Goal: Find specific page/section: Find specific page/section

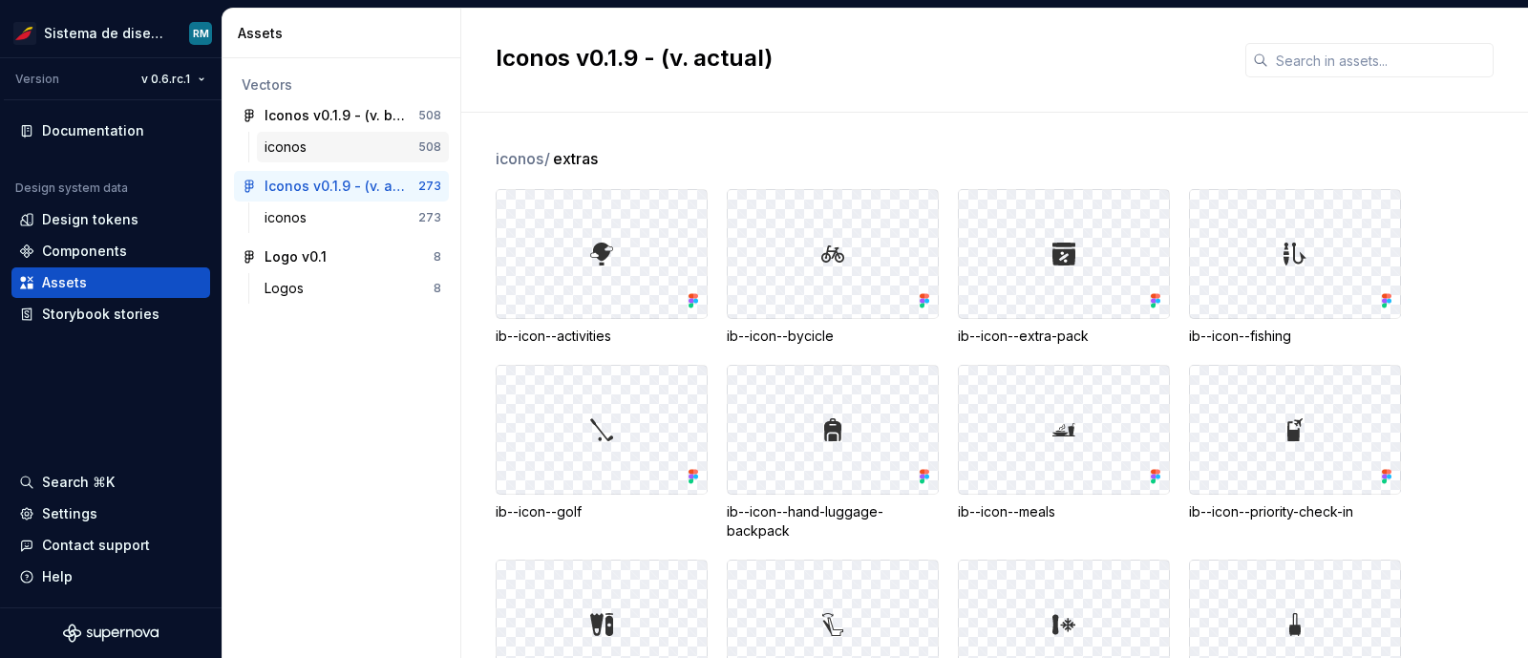
click at [327, 145] on div "iconos" at bounding box center [341, 146] width 154 height 19
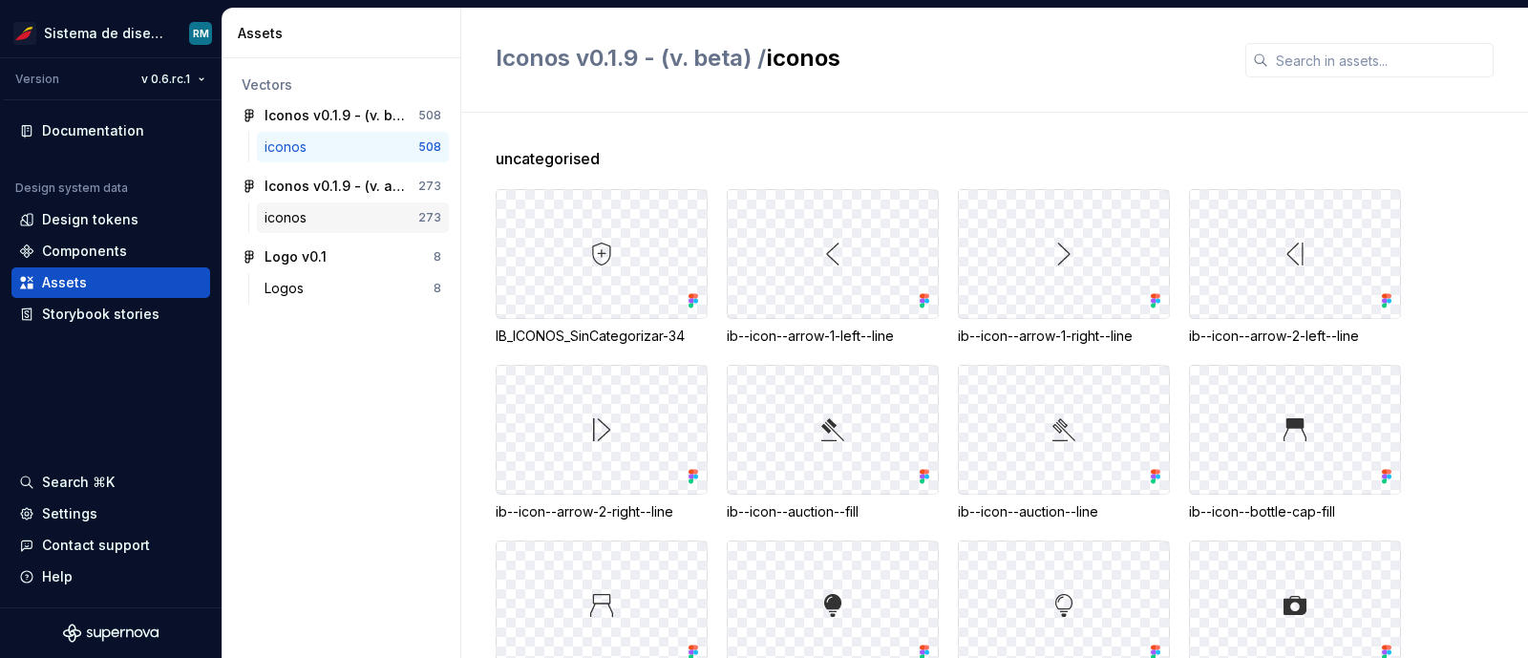
click at [367, 220] on div "iconos" at bounding box center [341, 217] width 154 height 19
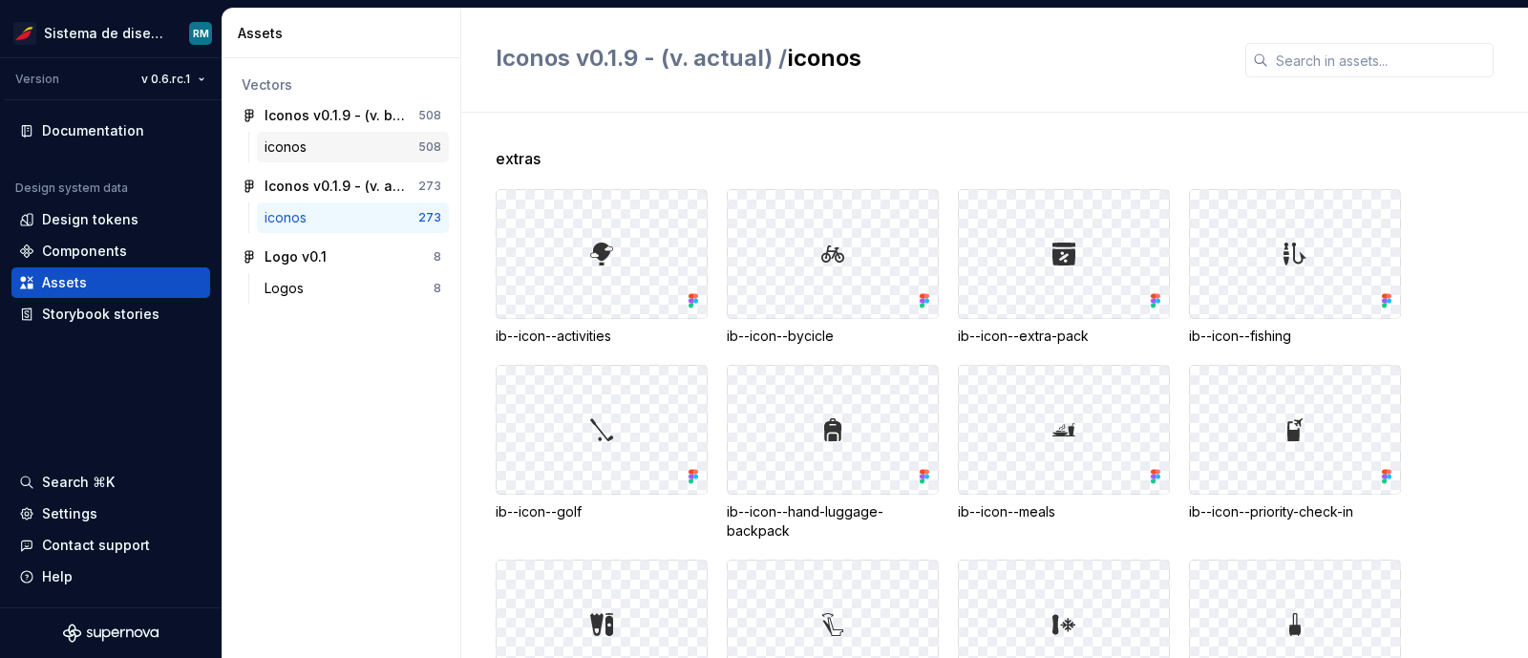
click at [339, 148] on div "iconos" at bounding box center [341, 146] width 154 height 19
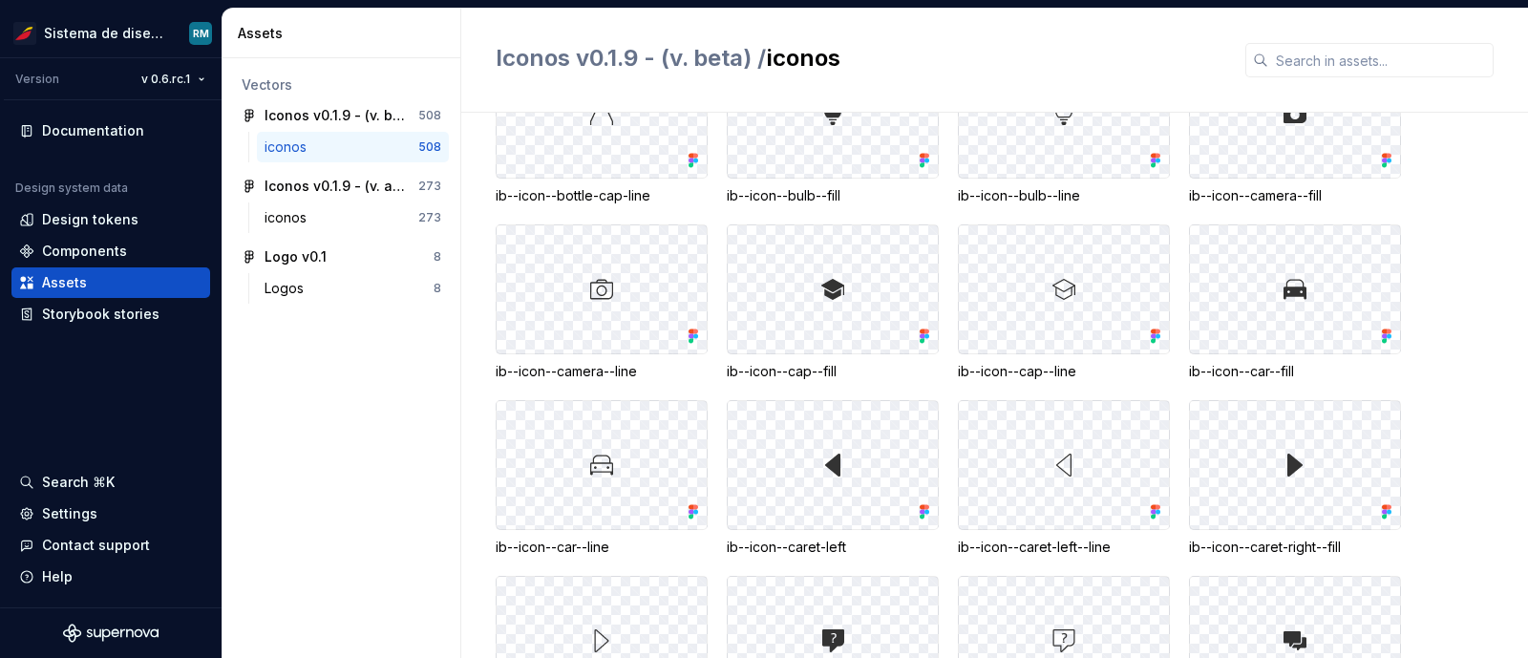
scroll to position [498, 0]
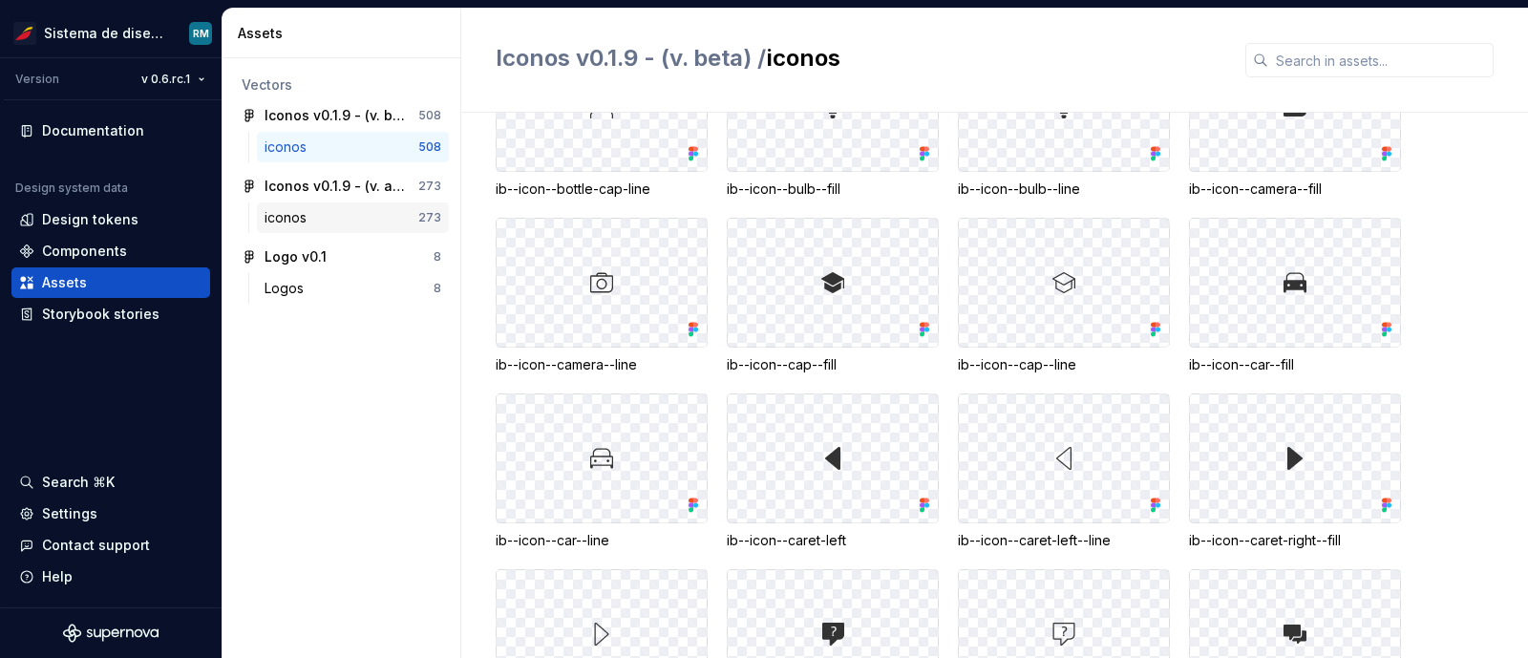
click at [352, 211] on div "iconos" at bounding box center [341, 217] width 154 height 19
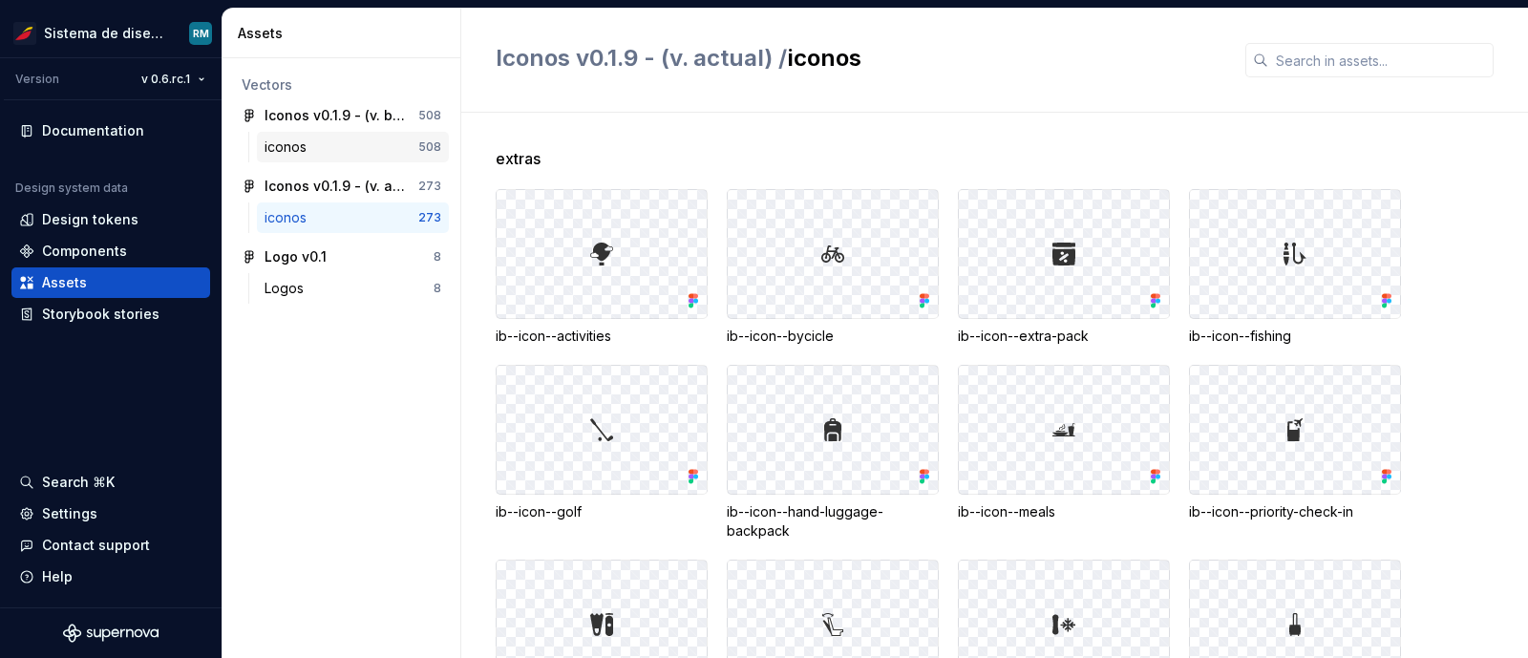
click at [353, 158] on div "iconos 508" at bounding box center [353, 147] width 192 height 31
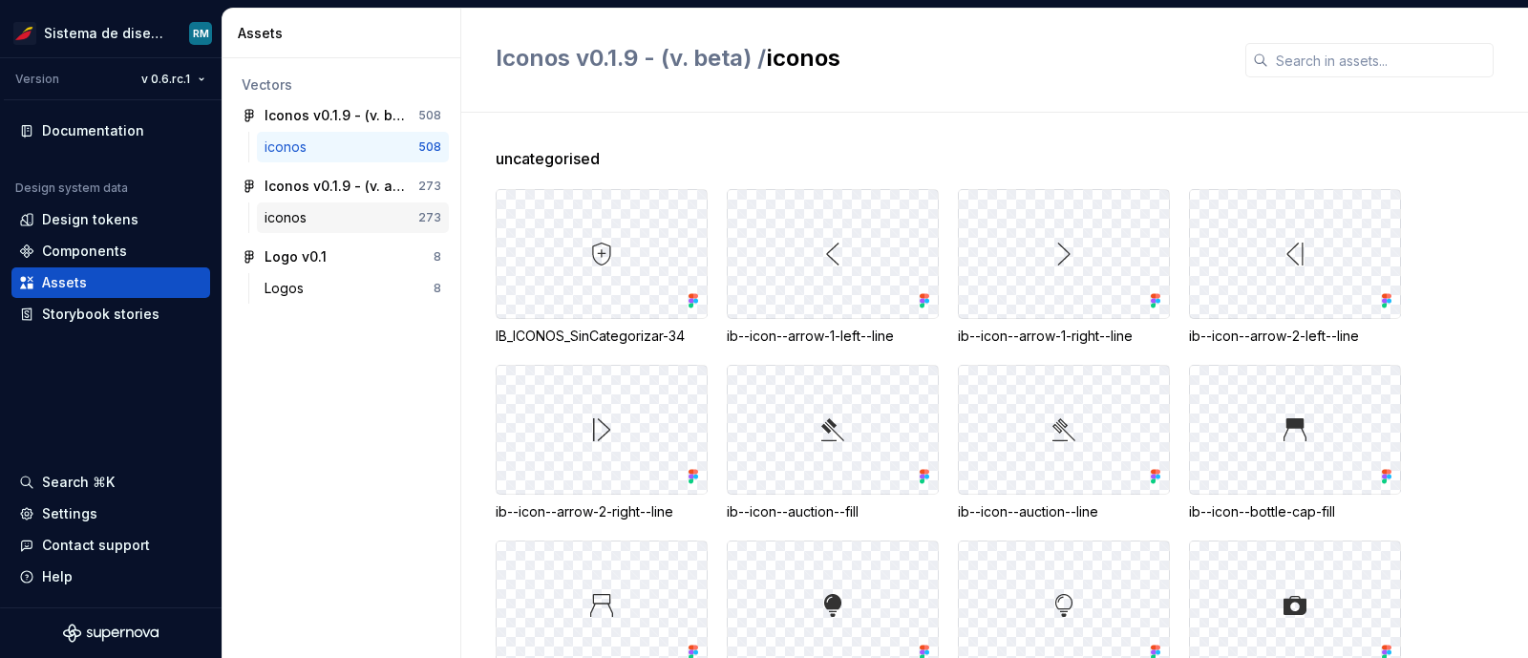
click at [329, 223] on div "iconos" at bounding box center [341, 217] width 154 height 19
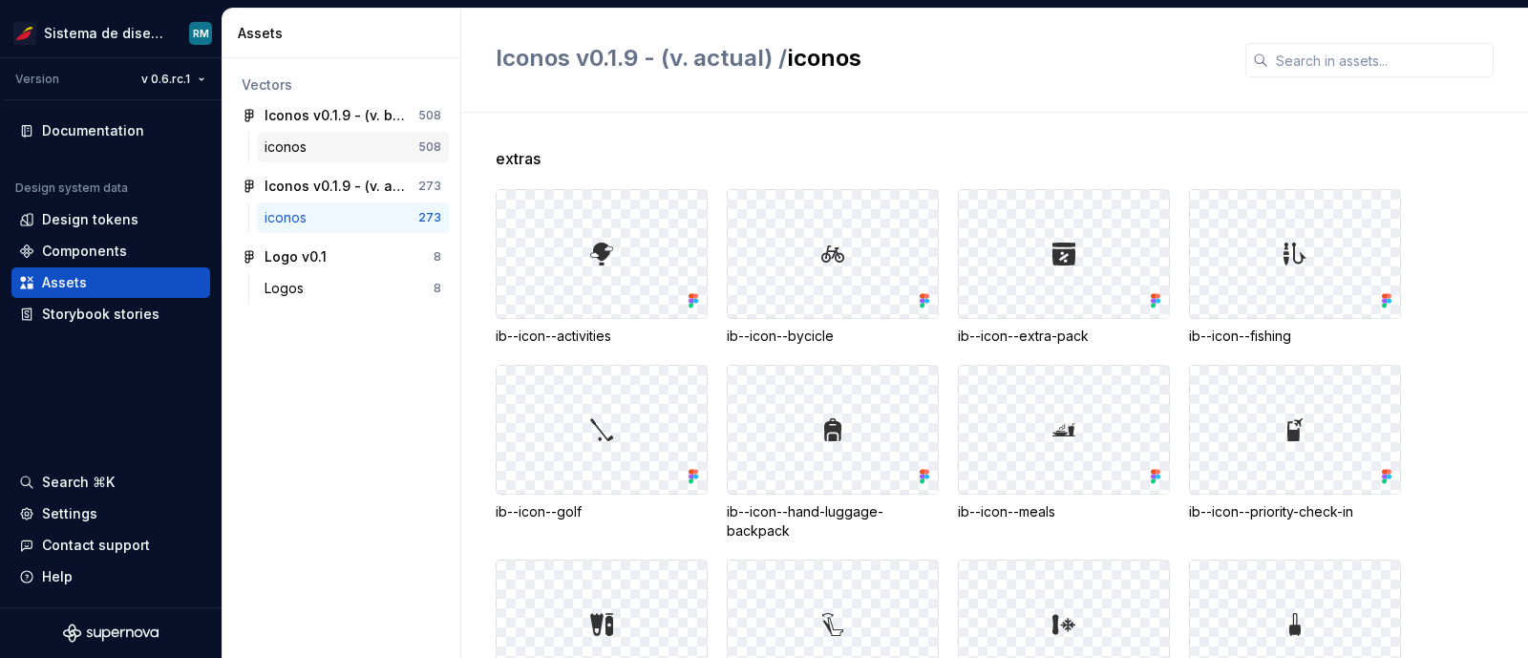
click at [345, 137] on div "iconos" at bounding box center [341, 146] width 154 height 19
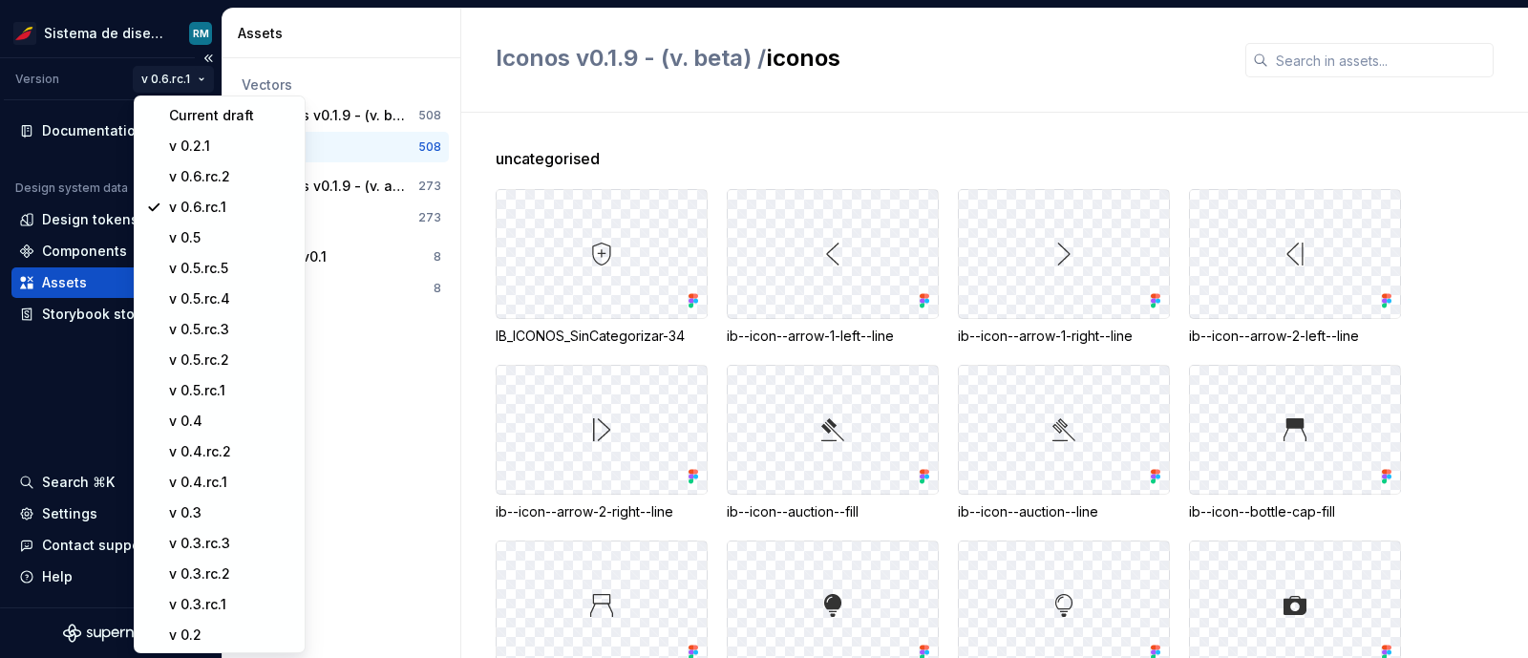
click at [185, 82] on html "Sistema de diseño Iberia RM Version v 0.6.rc.1 Documentation Design system data…" at bounding box center [764, 329] width 1528 height 658
click at [205, 174] on div "v 0.6.rc.2" at bounding box center [231, 176] width 124 height 19
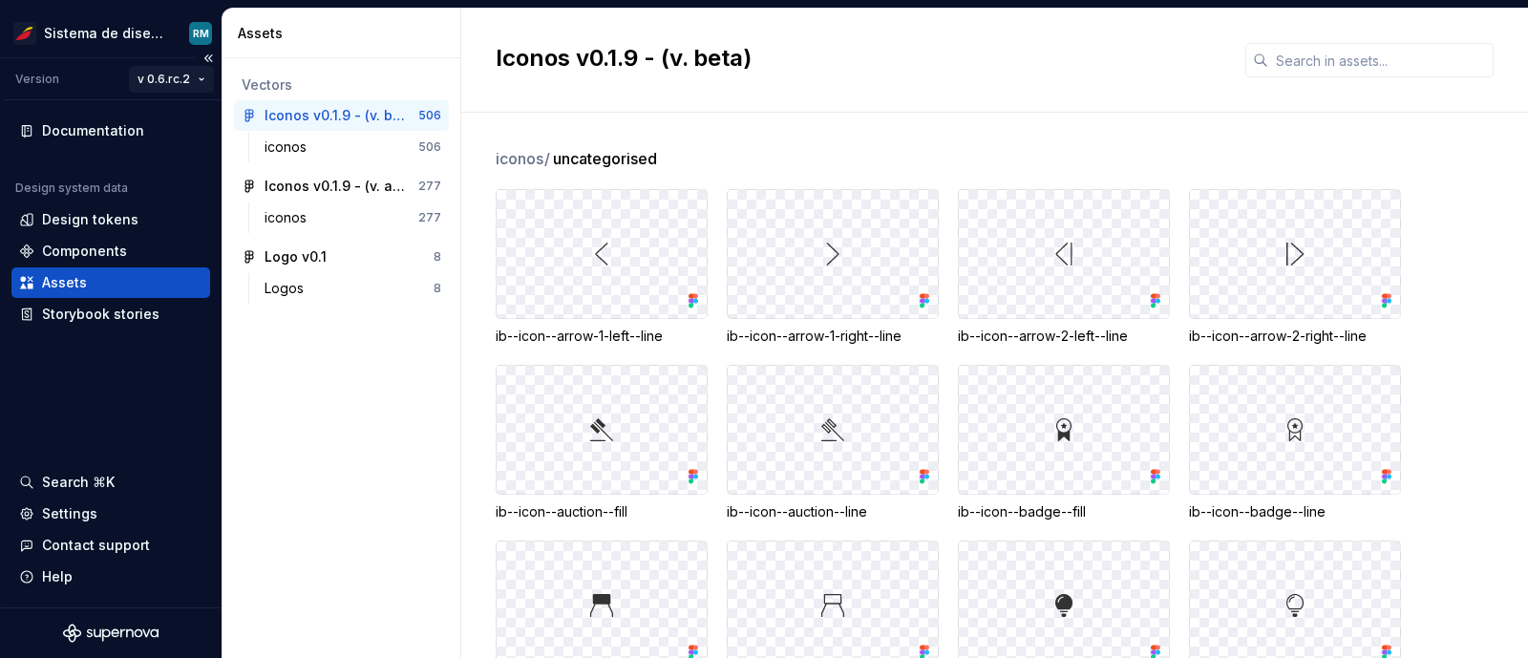
click at [200, 69] on html "Sistema de diseño Iberia RM Version v 0.6.rc.2 Documentation Design system data…" at bounding box center [764, 329] width 1528 height 658
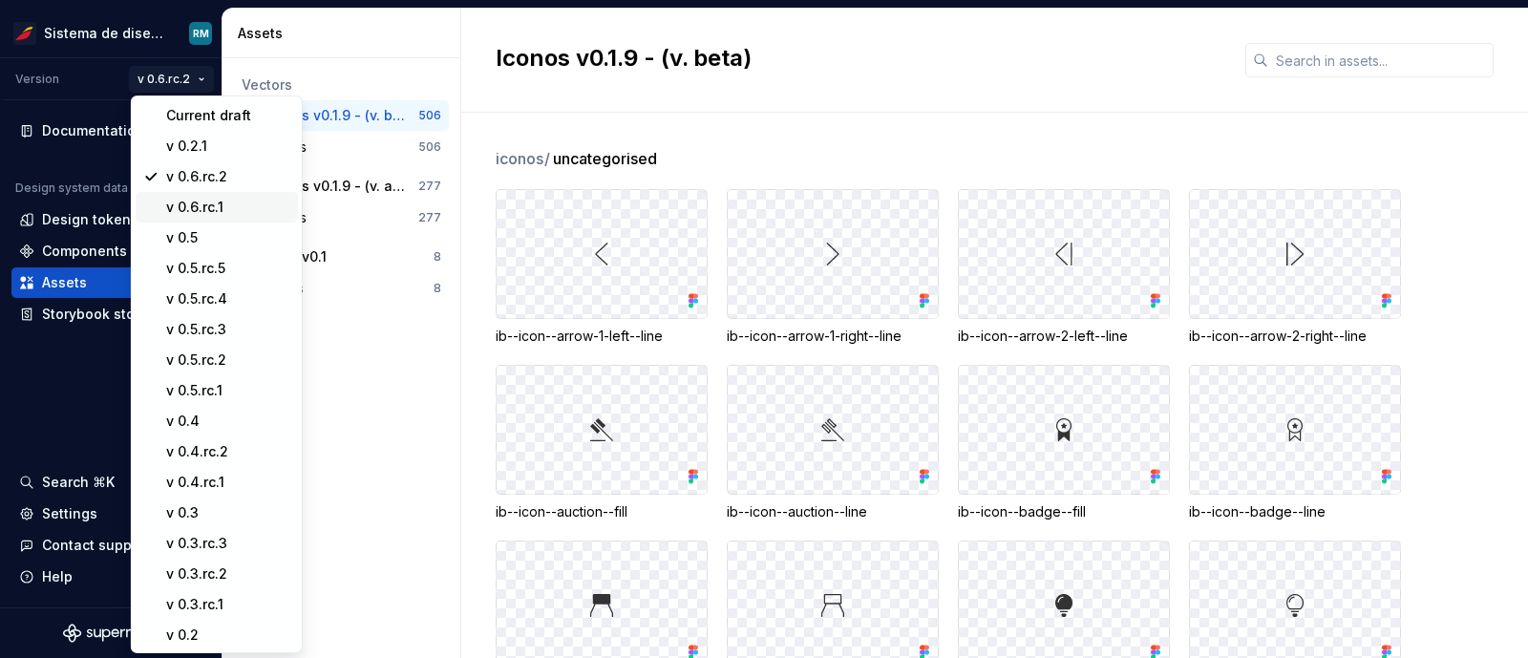
click at [203, 207] on div "v 0.6.rc.1" at bounding box center [228, 207] width 124 height 19
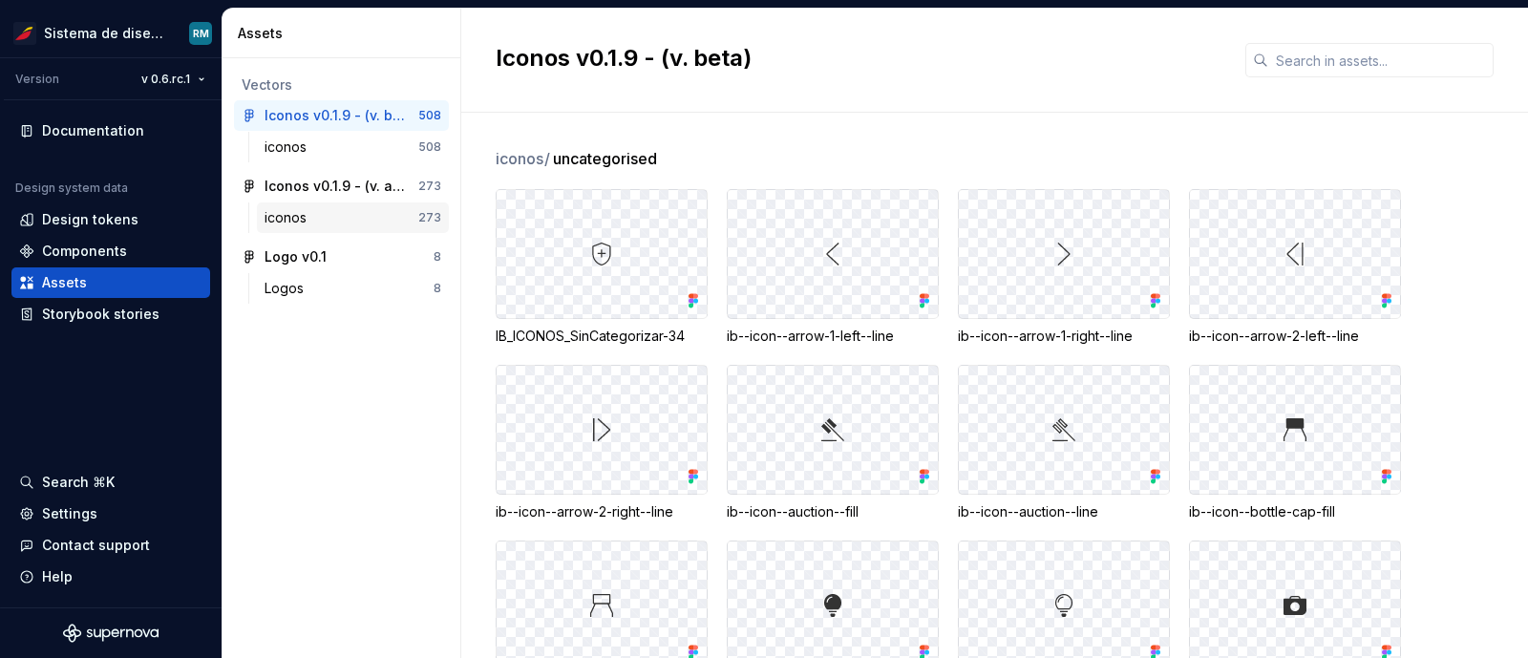
click at [347, 223] on div "iconos" at bounding box center [341, 217] width 154 height 19
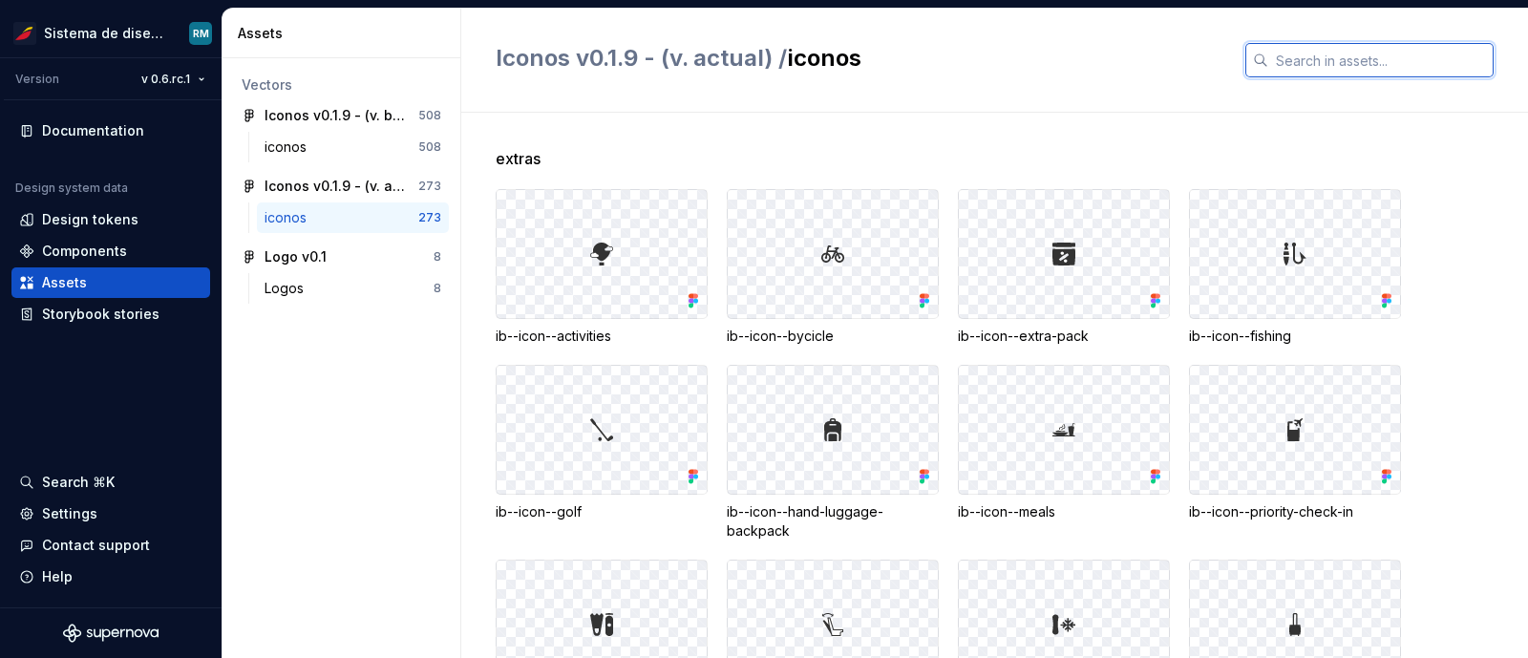
click at [1315, 61] on input "text" at bounding box center [1380, 60] width 225 height 34
type input "oxygen"
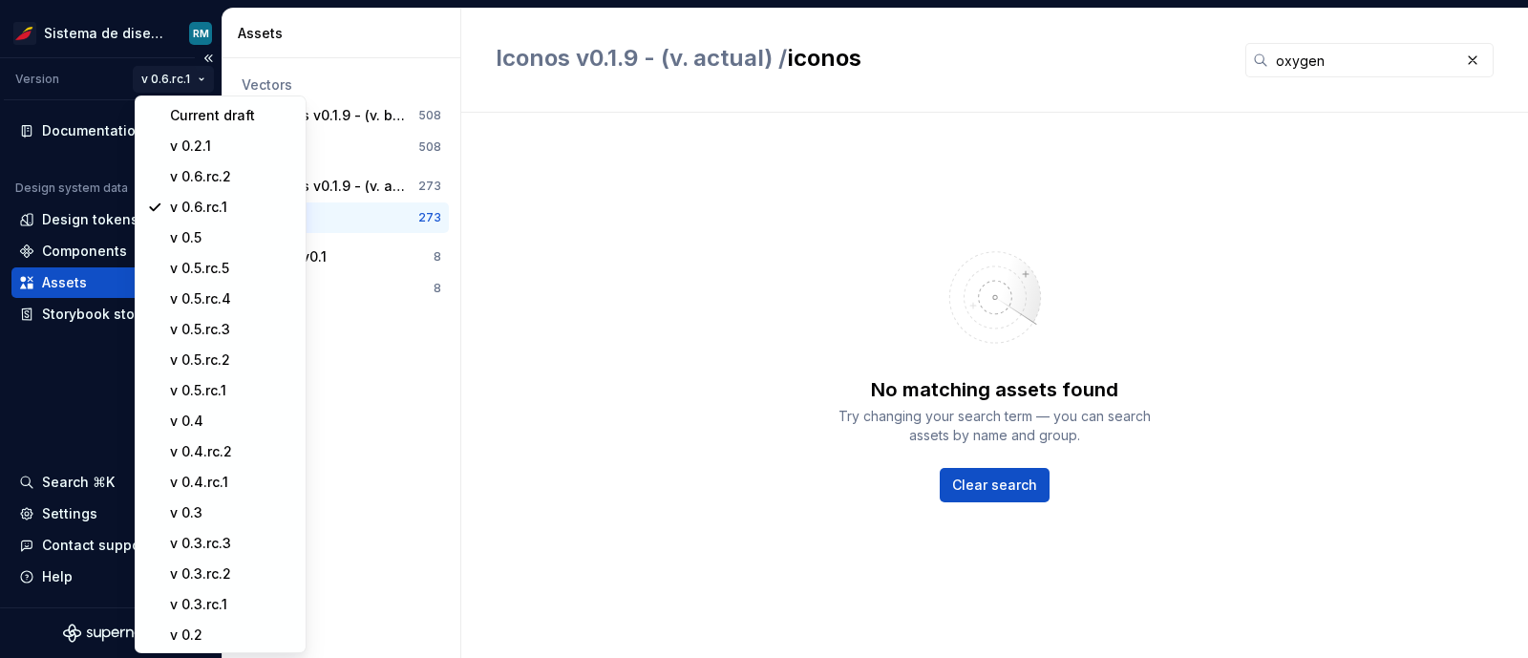
click at [190, 77] on html "Sistema de diseño Iberia RM Version v 0.6.rc.1 Documentation Design system data…" at bounding box center [764, 329] width 1528 height 658
click at [206, 173] on div "v 0.6.rc.2" at bounding box center [231, 176] width 124 height 19
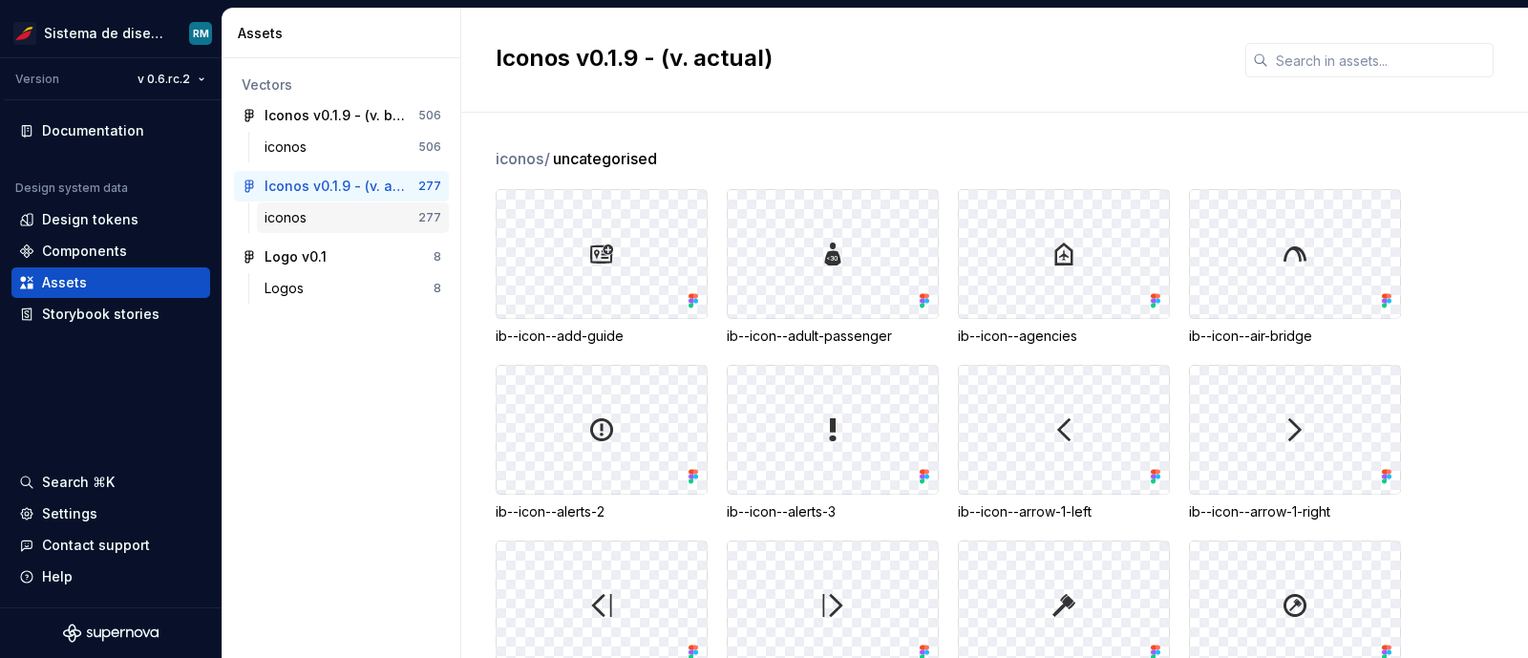
click at [338, 209] on div "iconos" at bounding box center [341, 217] width 154 height 19
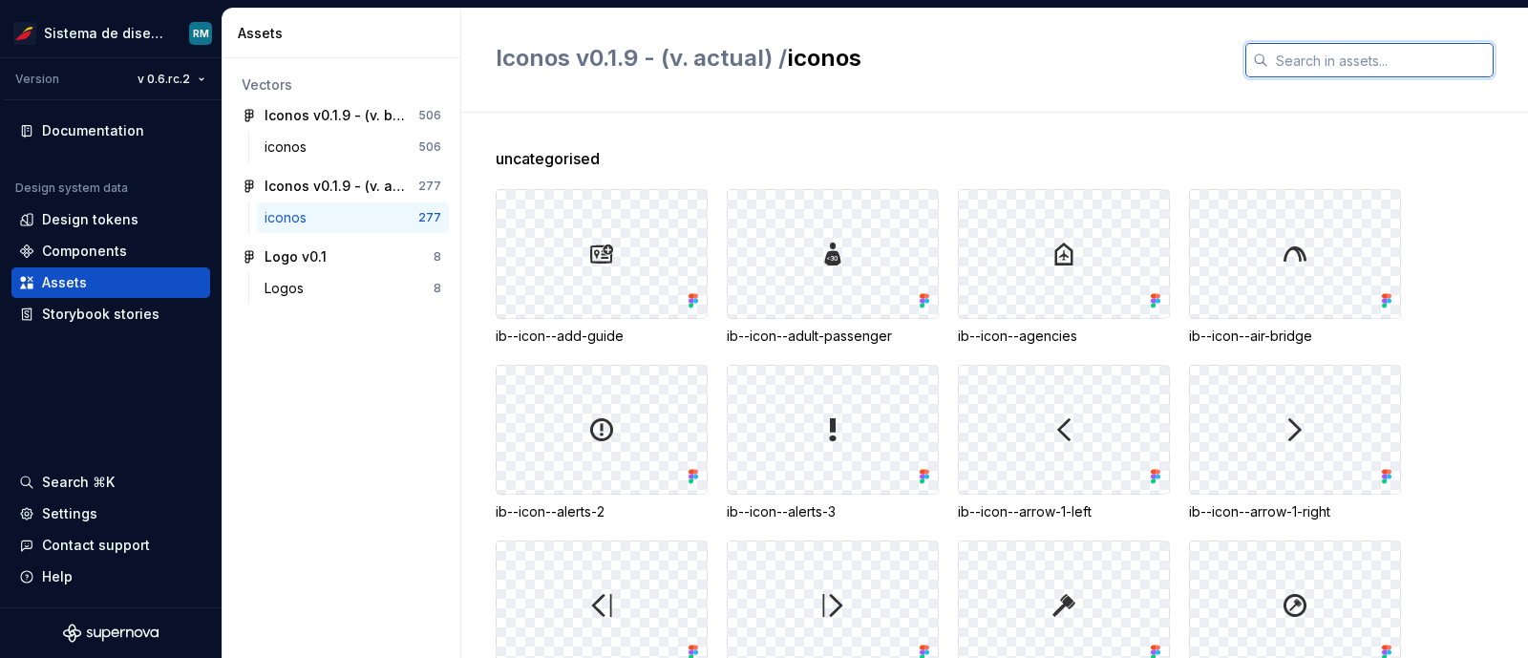
click at [1283, 59] on input "text" at bounding box center [1380, 60] width 225 height 34
type input "oxygen"
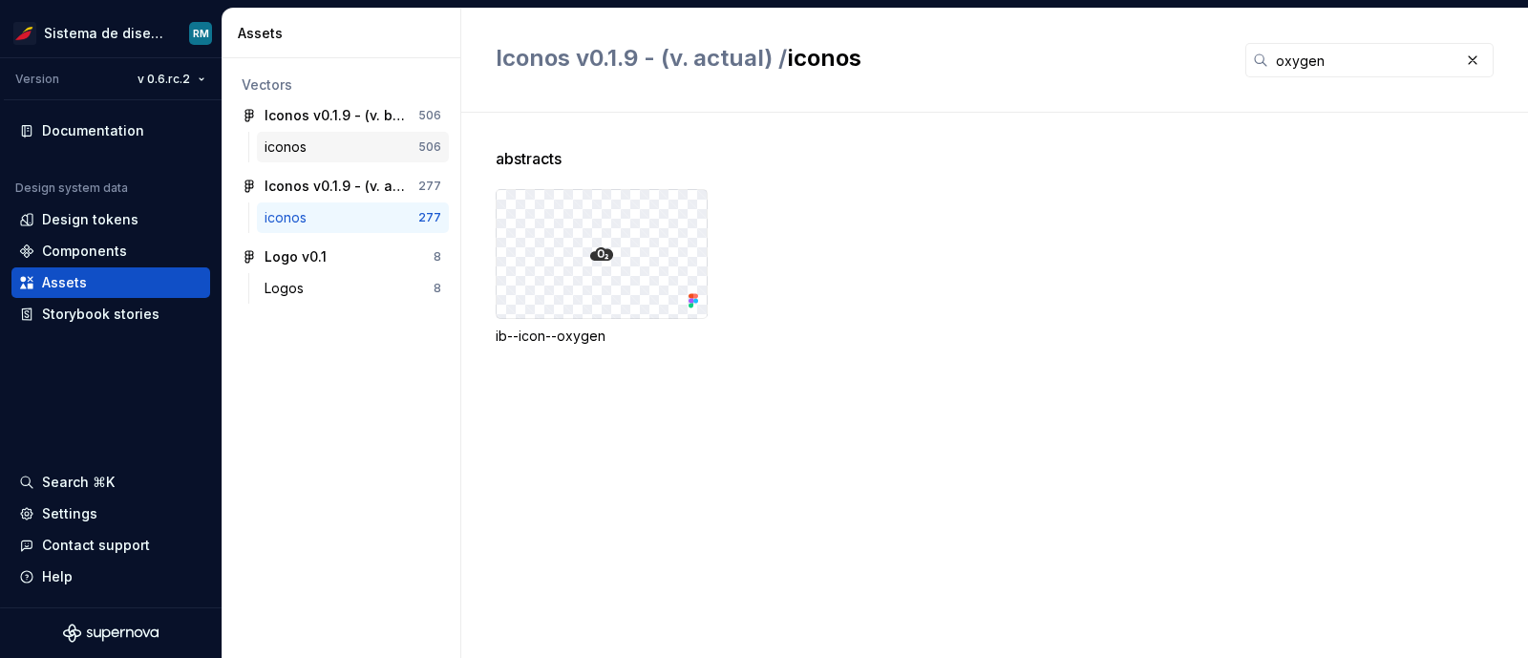
click at [346, 143] on div "iconos" at bounding box center [341, 146] width 154 height 19
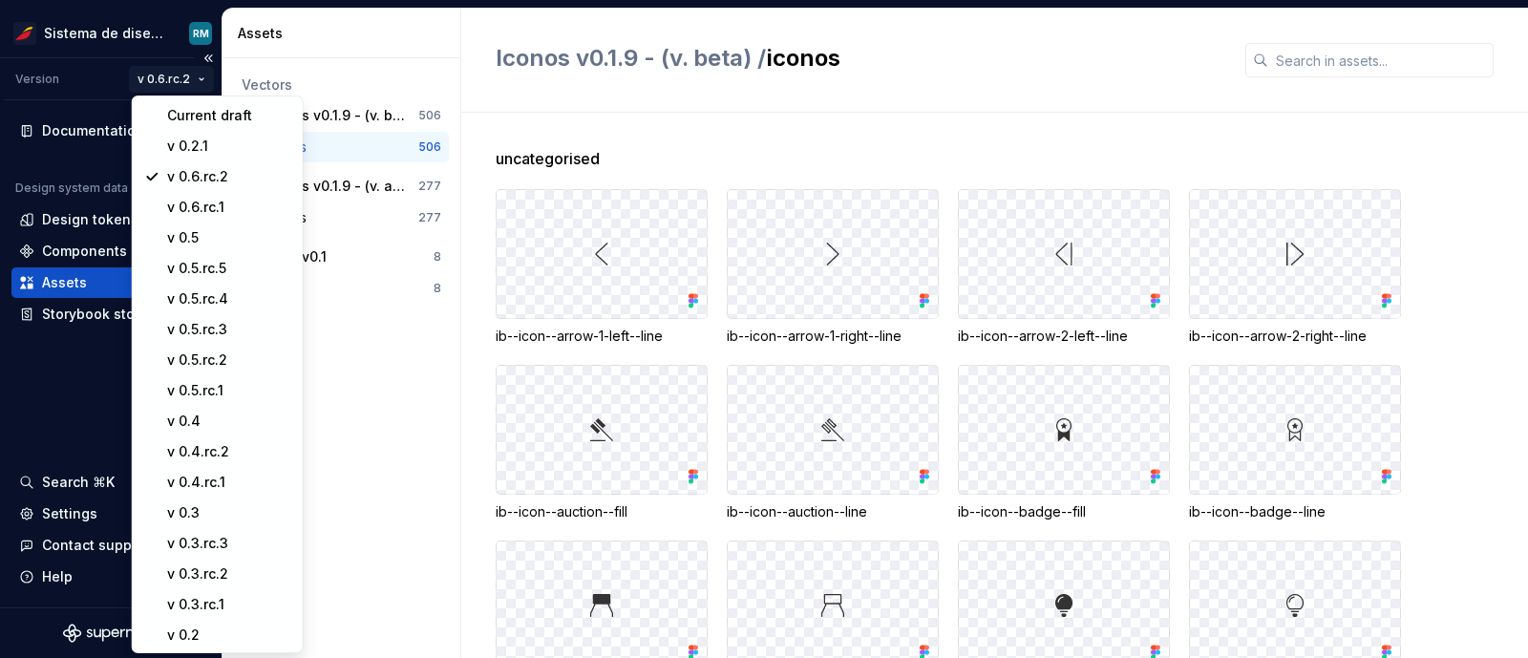
click at [164, 76] on html "Sistema de diseño Iberia RM Version v 0.6.rc.2 Documentation Design system data…" at bounding box center [764, 329] width 1528 height 658
click at [188, 137] on div "v 0.2.1" at bounding box center [228, 146] width 124 height 19
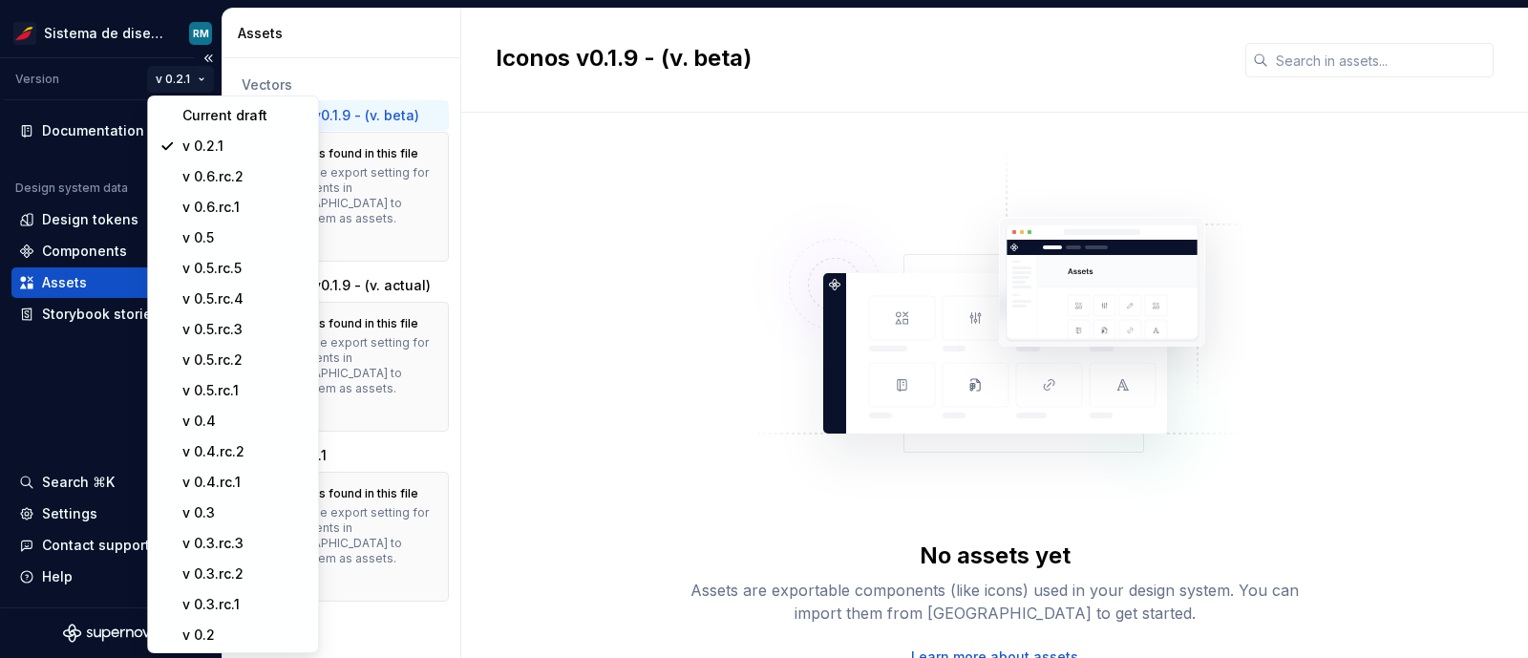
click at [181, 74] on html "Sistema de diseño Iberia RM Version v 0.2.1 Documentation Design system data De…" at bounding box center [764, 329] width 1528 height 658
click at [228, 211] on div "v 0.6.rc.1" at bounding box center [244, 207] width 124 height 19
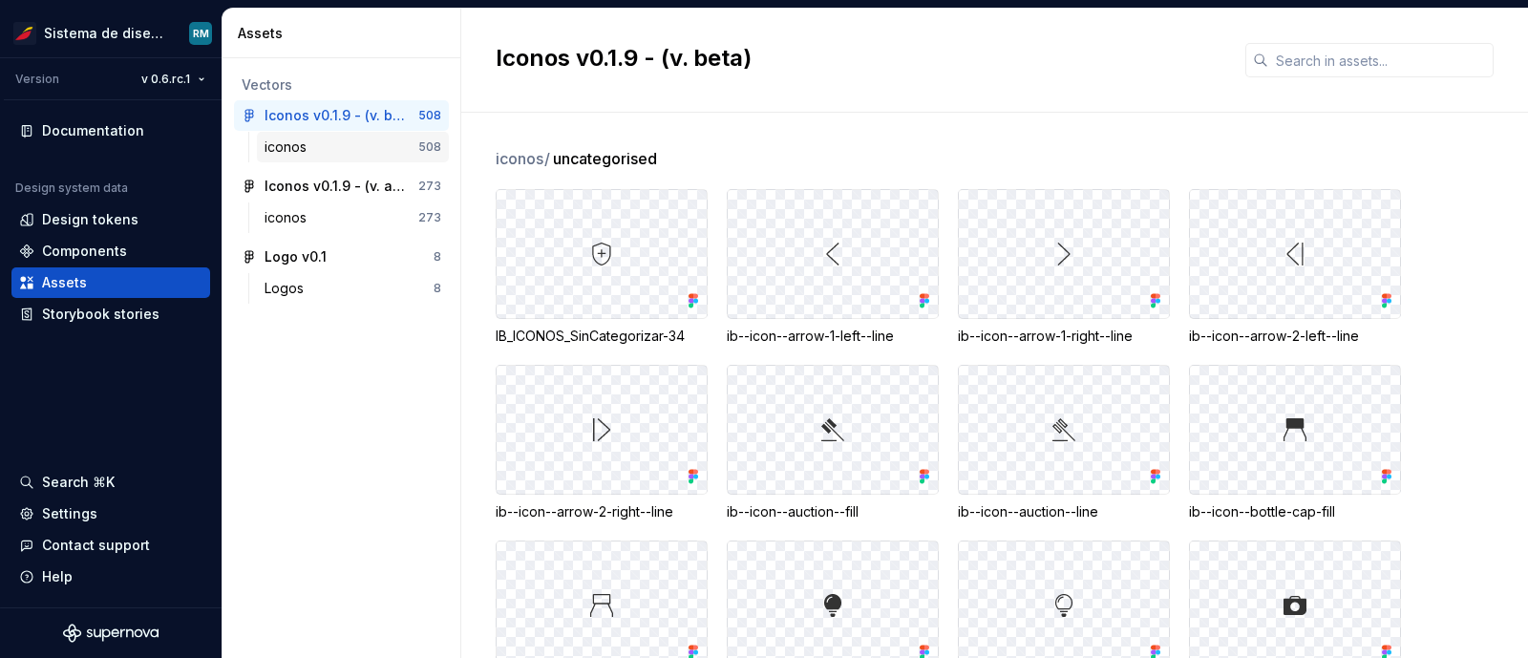
click at [382, 137] on div "iconos" at bounding box center [341, 146] width 154 height 19
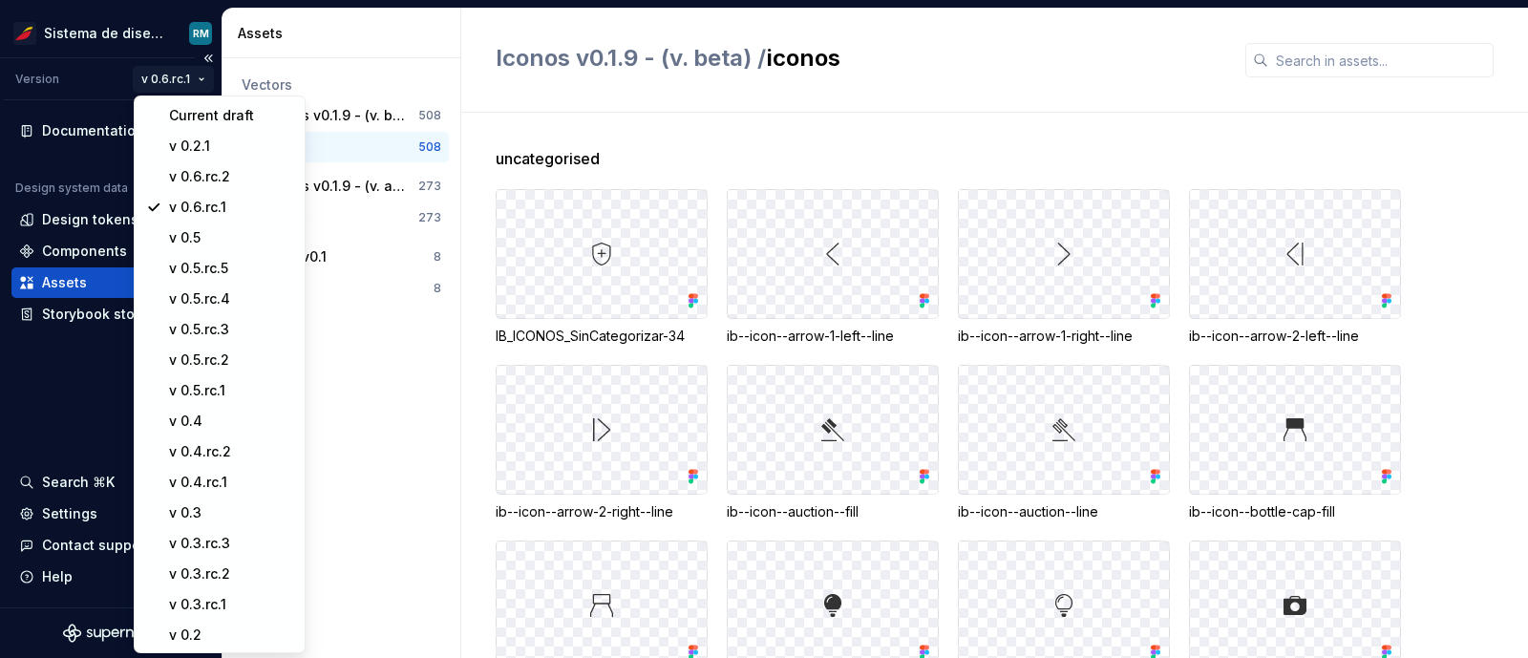
click at [191, 81] on html "Sistema de diseño Iberia RM Version v 0.6.rc.1 Documentation Design system data…" at bounding box center [764, 329] width 1528 height 658
click at [220, 175] on div "v 0.6.rc.2" at bounding box center [231, 176] width 124 height 19
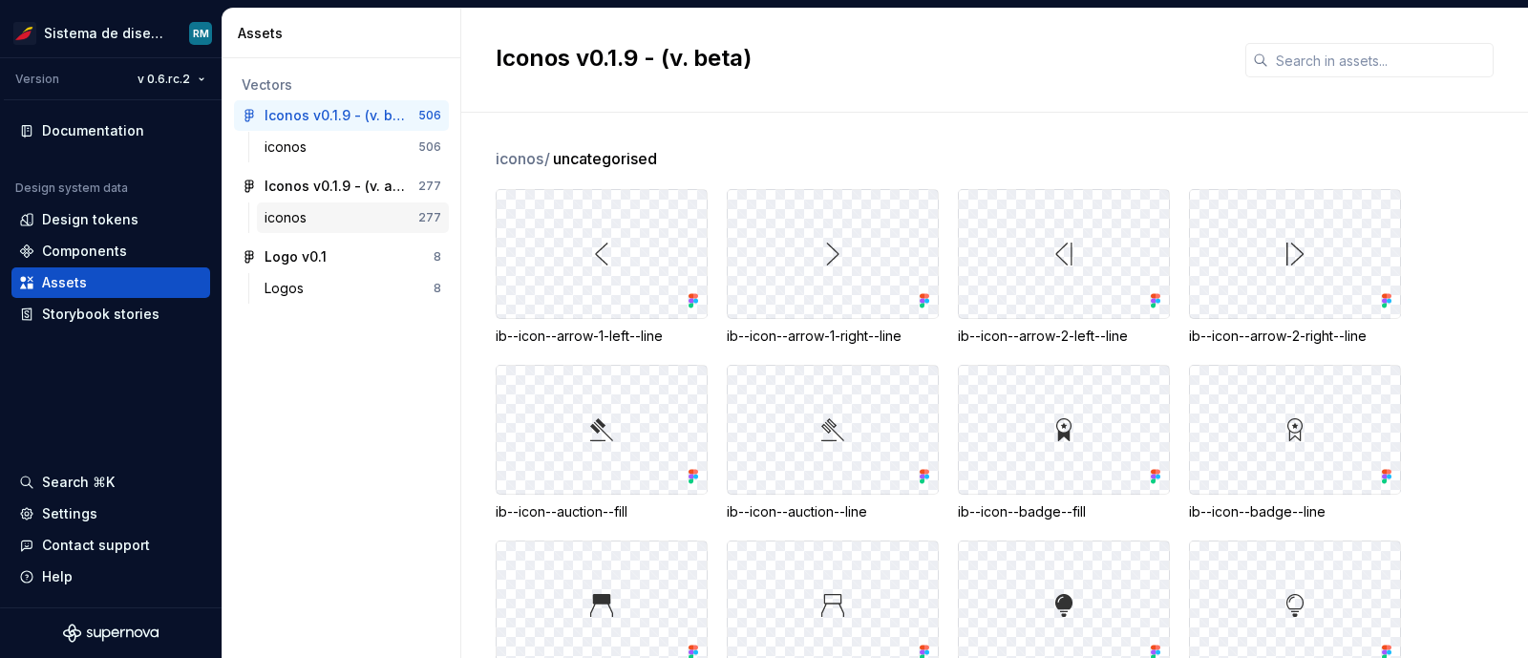
click at [306, 208] on div "iconos" at bounding box center [289, 217] width 50 height 19
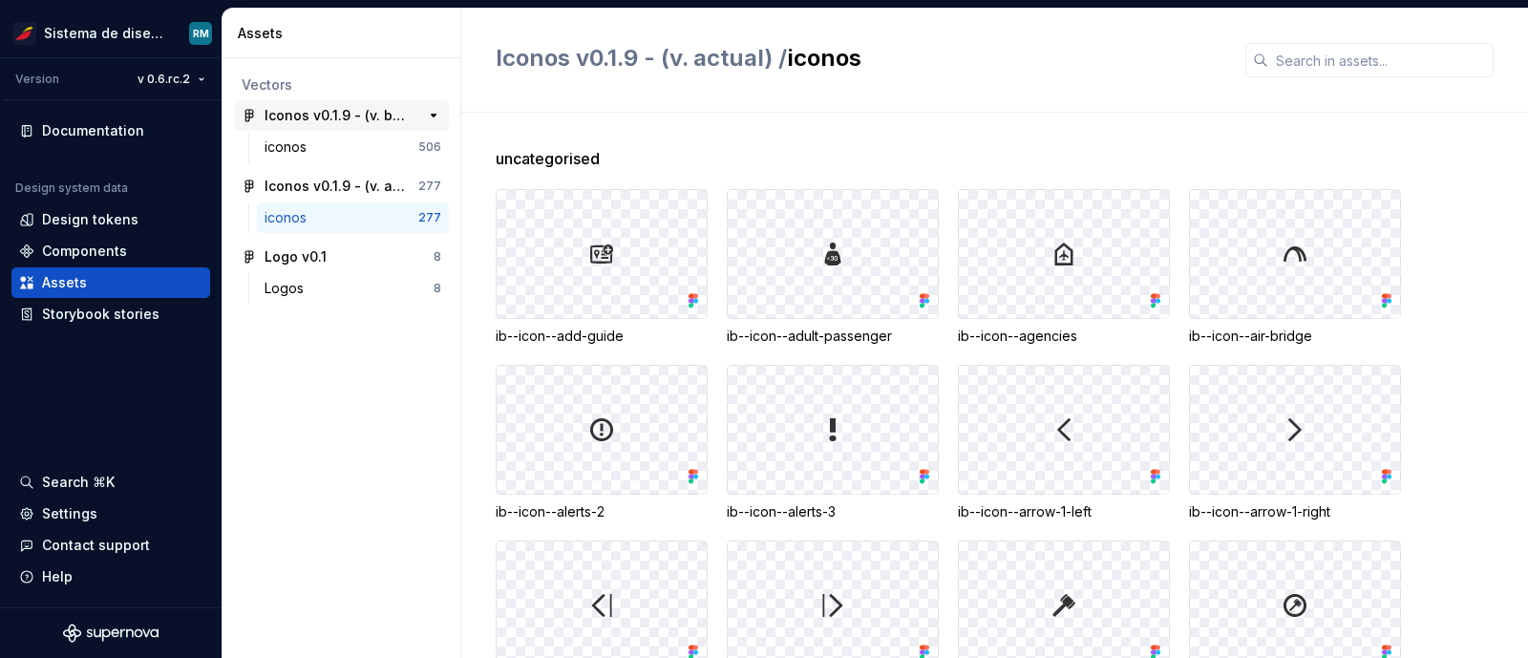
click at [378, 115] on div "Iconos v0.1.9 - (v. beta)" at bounding box center [335, 115] width 142 height 19
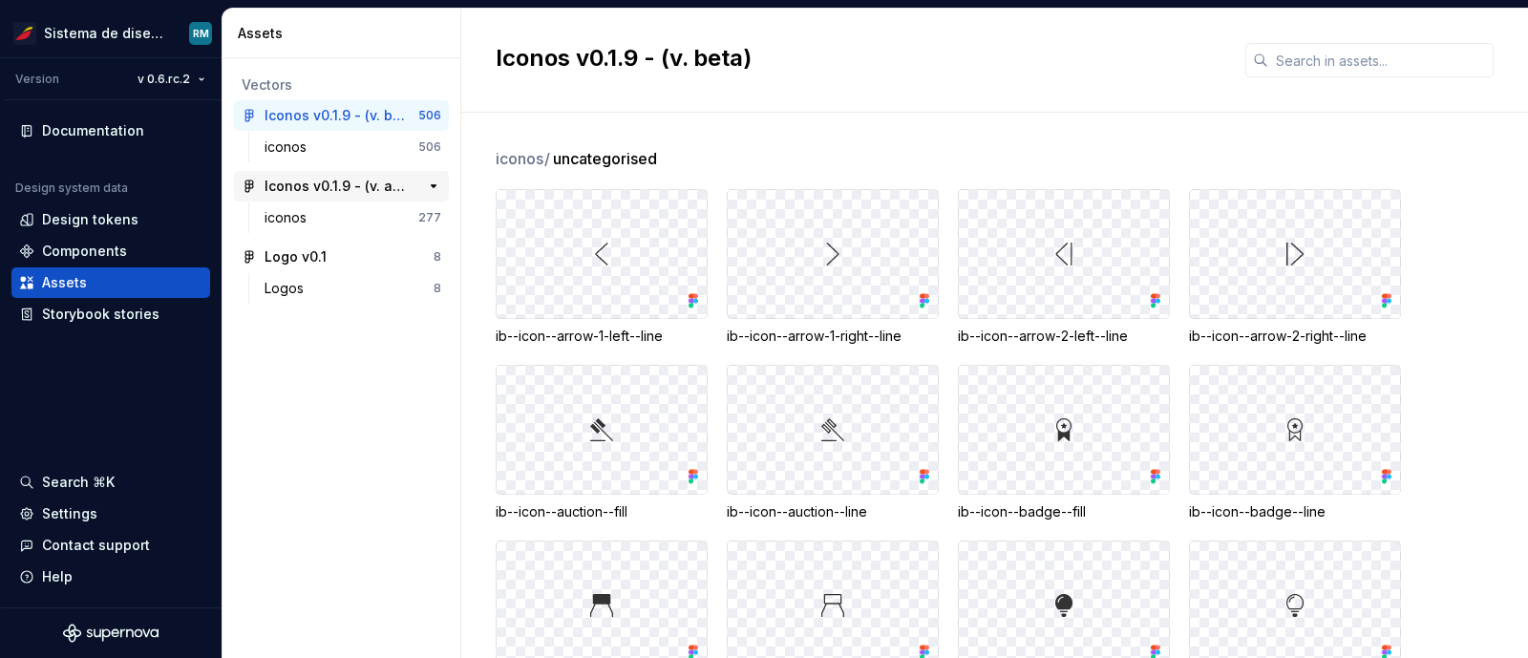
click at [381, 185] on div "Iconos v0.1.9 - (v. actual)" at bounding box center [335, 186] width 142 height 19
